Goal: Ask a question

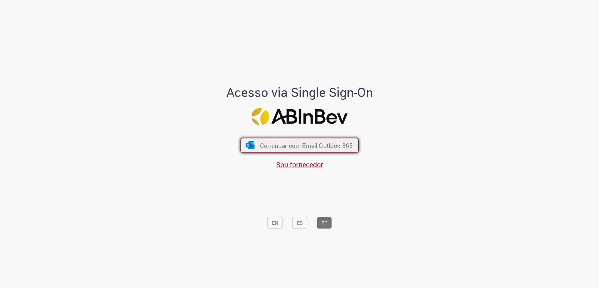
click at [338, 140] on button "Continuar com Email Outlook 365" at bounding box center [299, 145] width 118 height 15
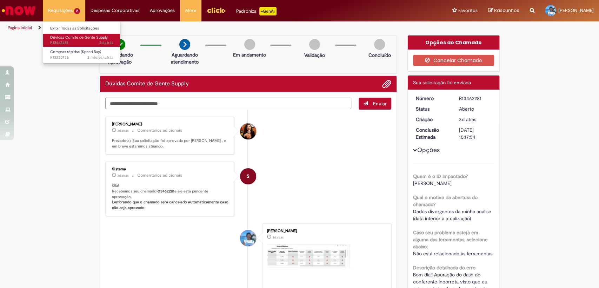
click at [86, 37] on span "Dúvidas Comite de Gente Supply" at bounding box center [79, 37] width 58 height 5
